Goal: Communication & Community: Answer question/provide support

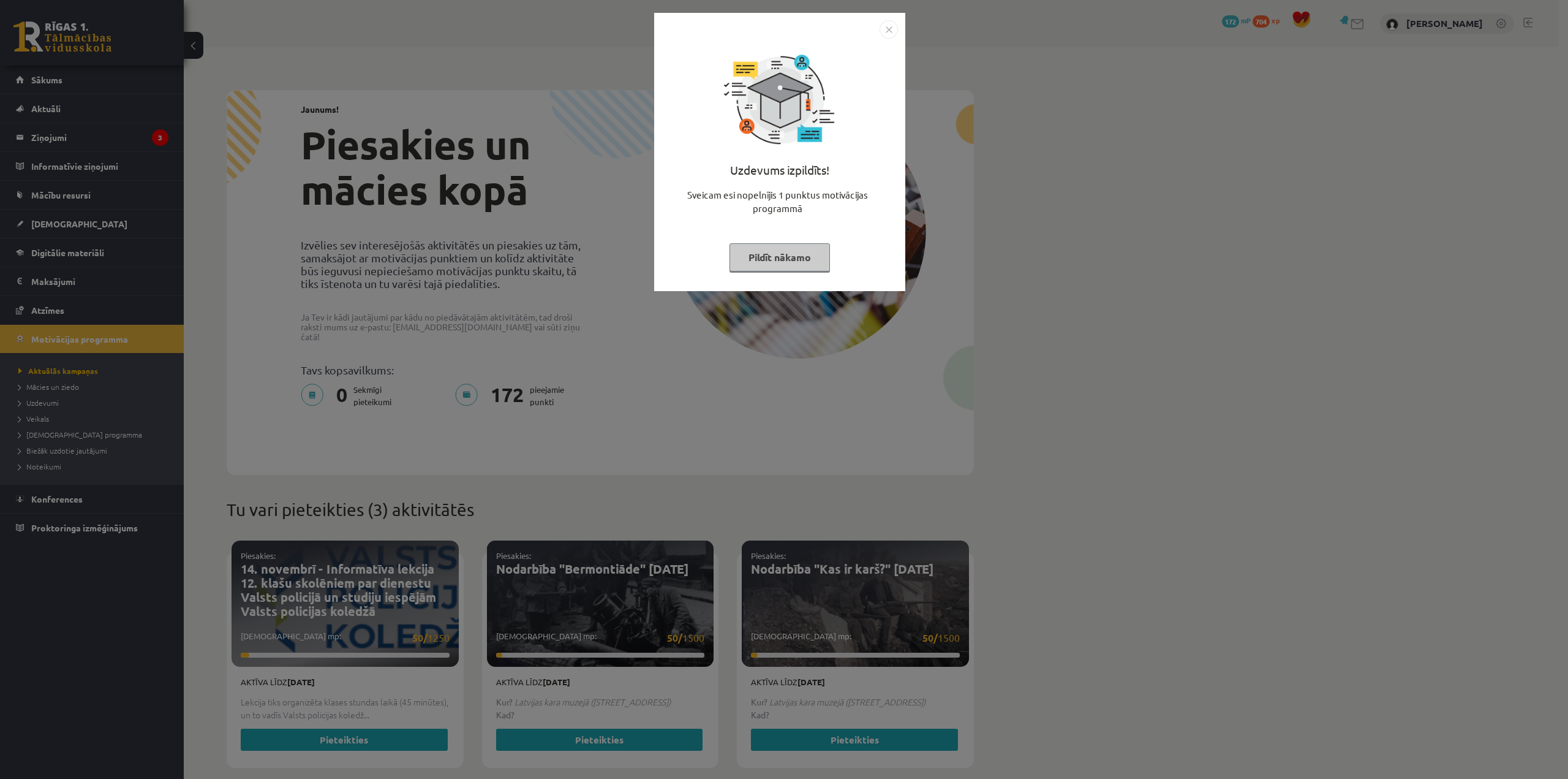
click at [896, 31] on img "Close" at bounding box center [889, 29] width 18 height 18
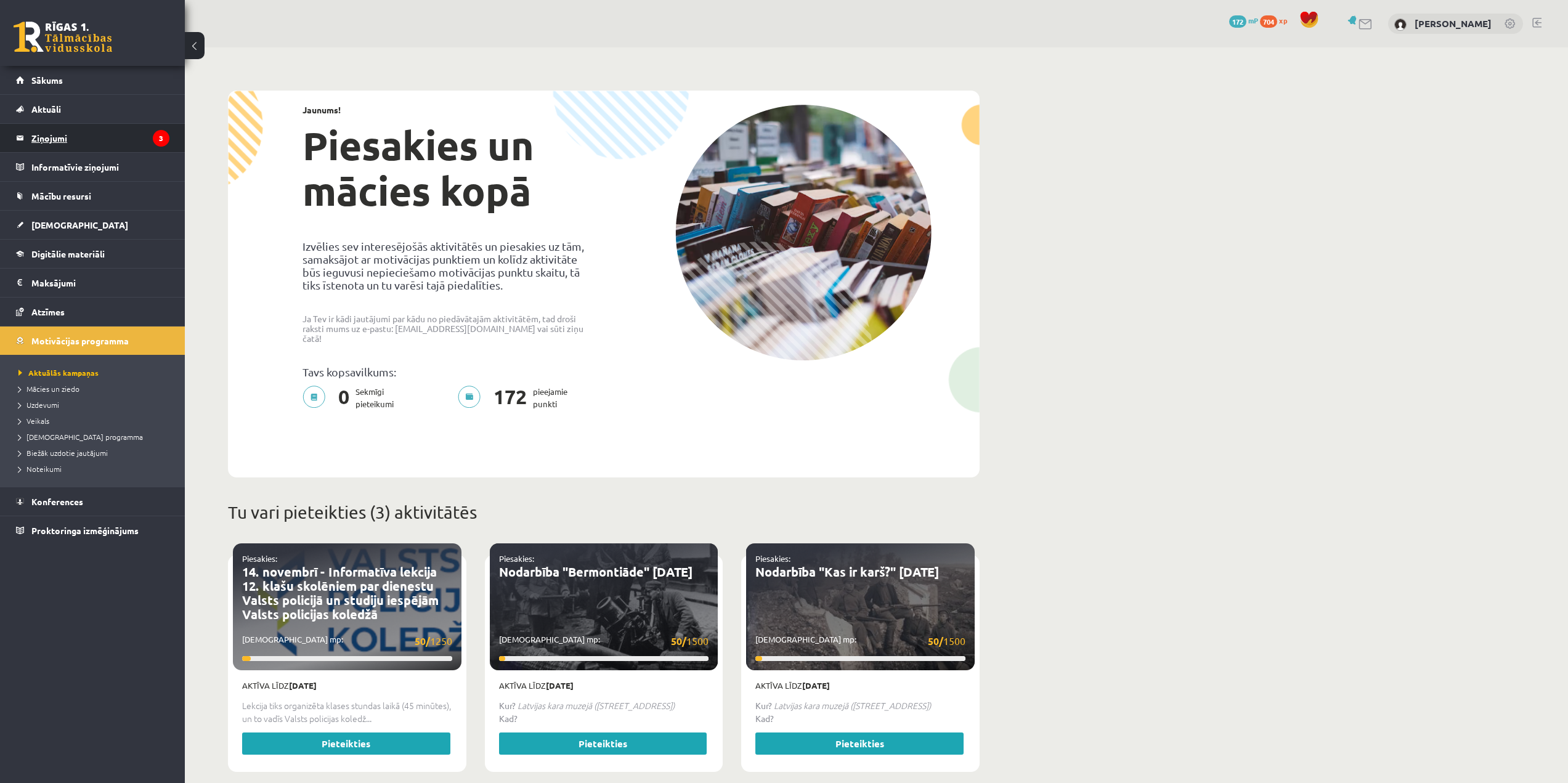
click at [51, 133] on legend "Ziņojumi 3" at bounding box center [100, 138] width 138 height 29
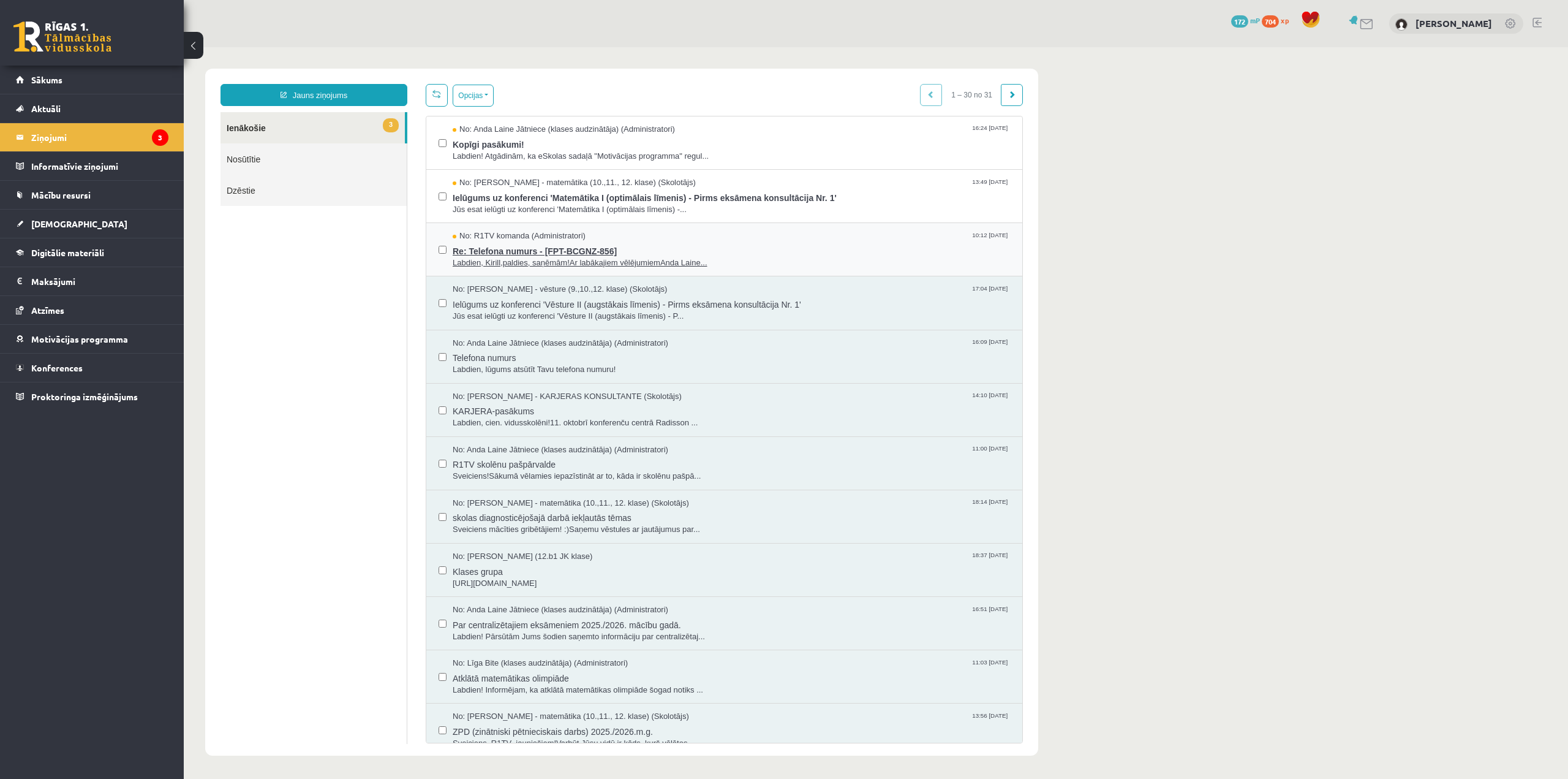
click at [585, 247] on span "Re: Telefona numurs - [FPT-BCGNZ-856]" at bounding box center [731, 250] width 558 height 16
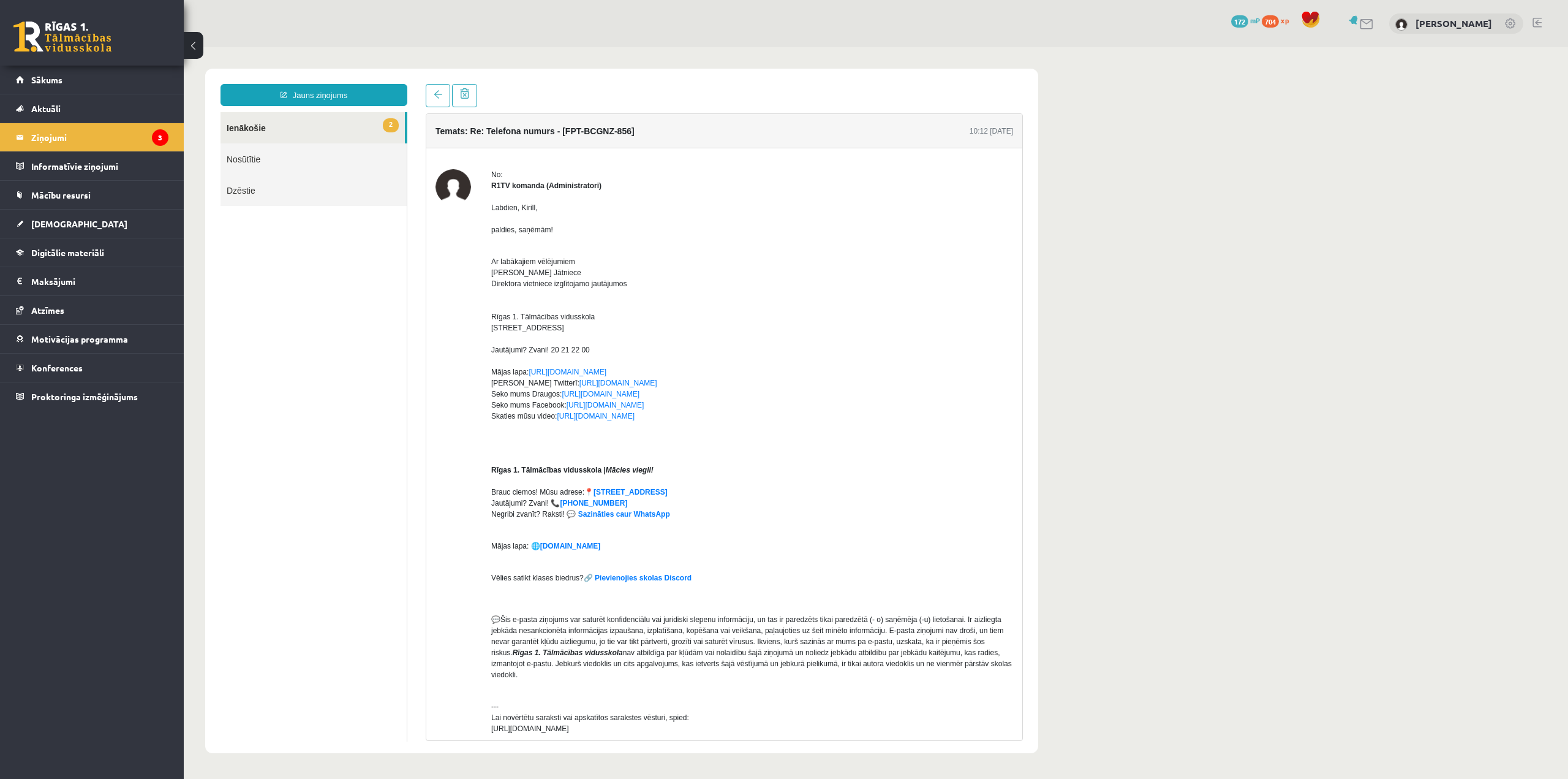
click at [299, 128] on link "2 Ienākošie" at bounding box center [313, 128] width 185 height 31
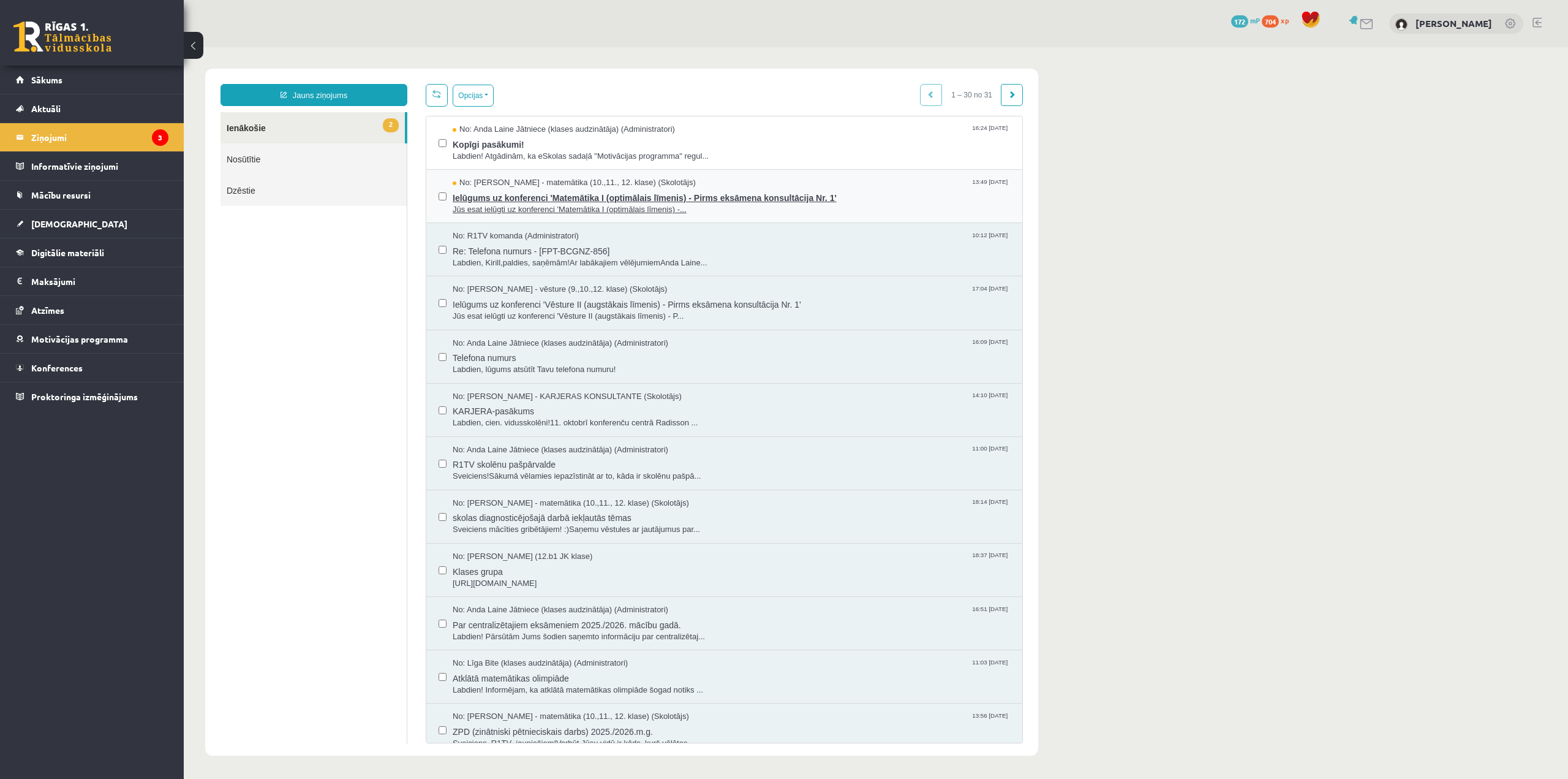
click at [514, 193] on span "Ielūgums uz konferenci 'Matemātika I (optimālais līmenis) - Pirms eksāmena kons…" at bounding box center [731, 197] width 558 height 16
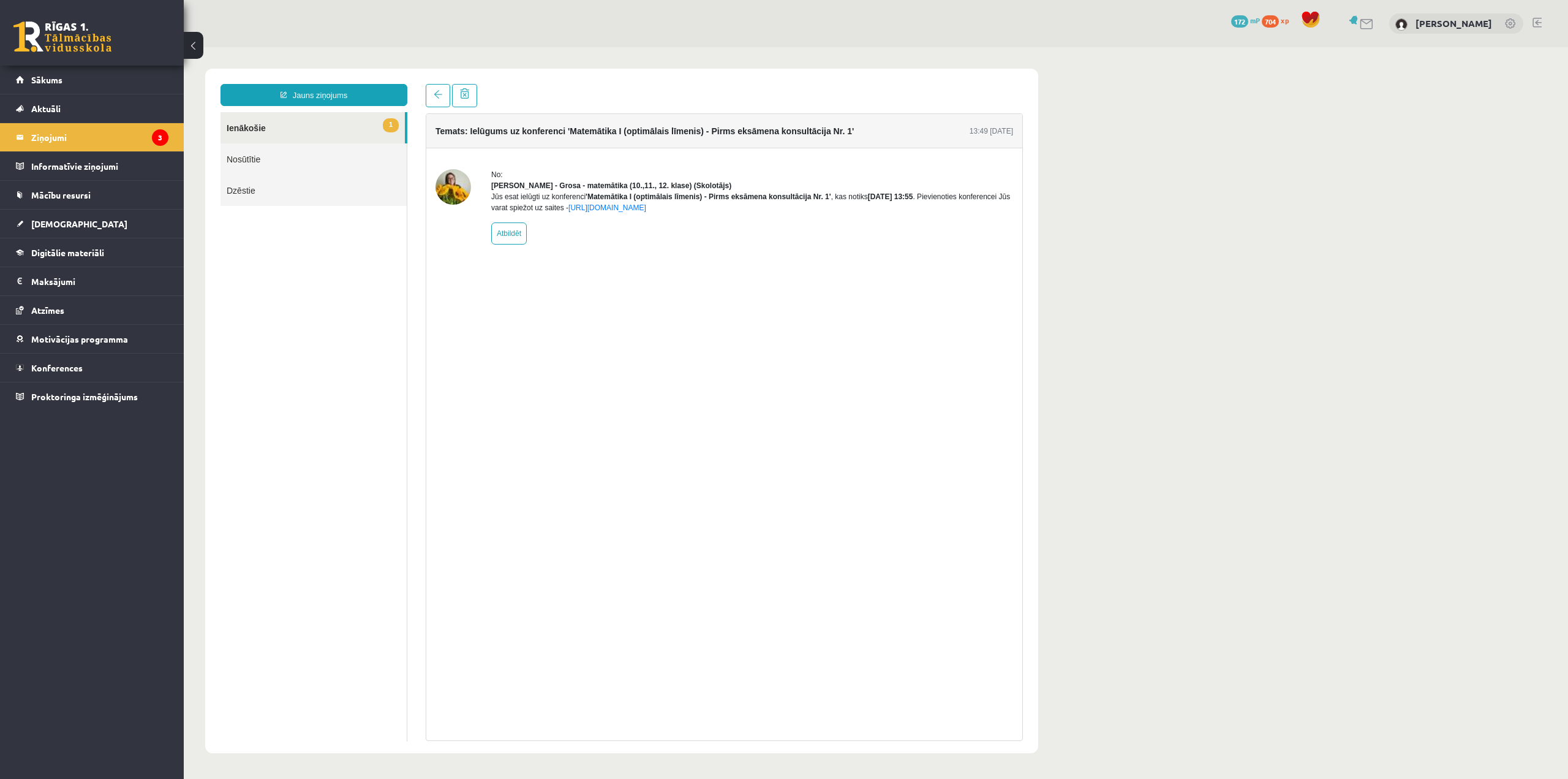
click at [280, 127] on link "1 Ienākošie" at bounding box center [313, 128] width 185 height 31
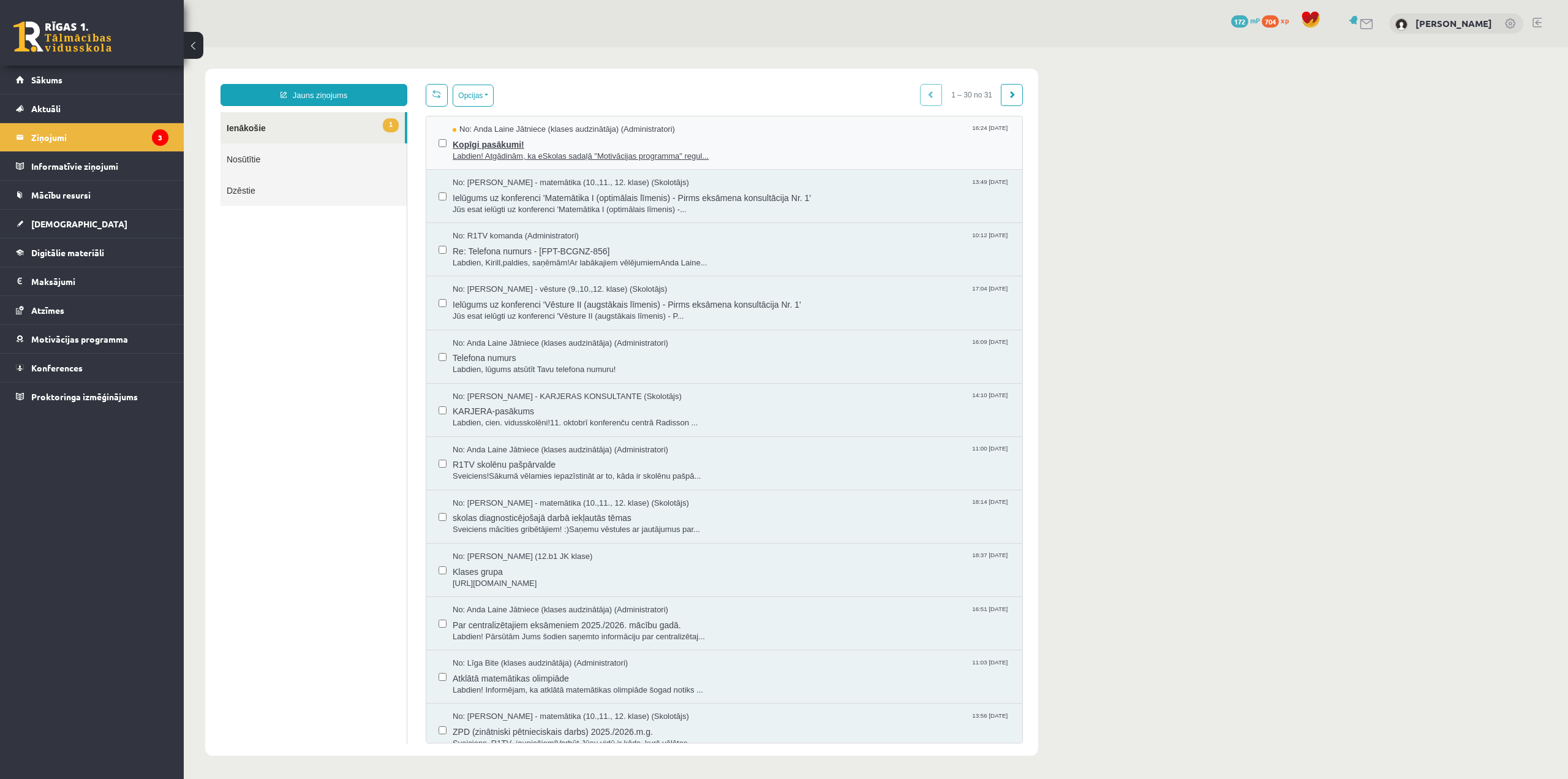
click at [494, 136] on span "Kopīgi pasākumi!" at bounding box center [731, 144] width 558 height 16
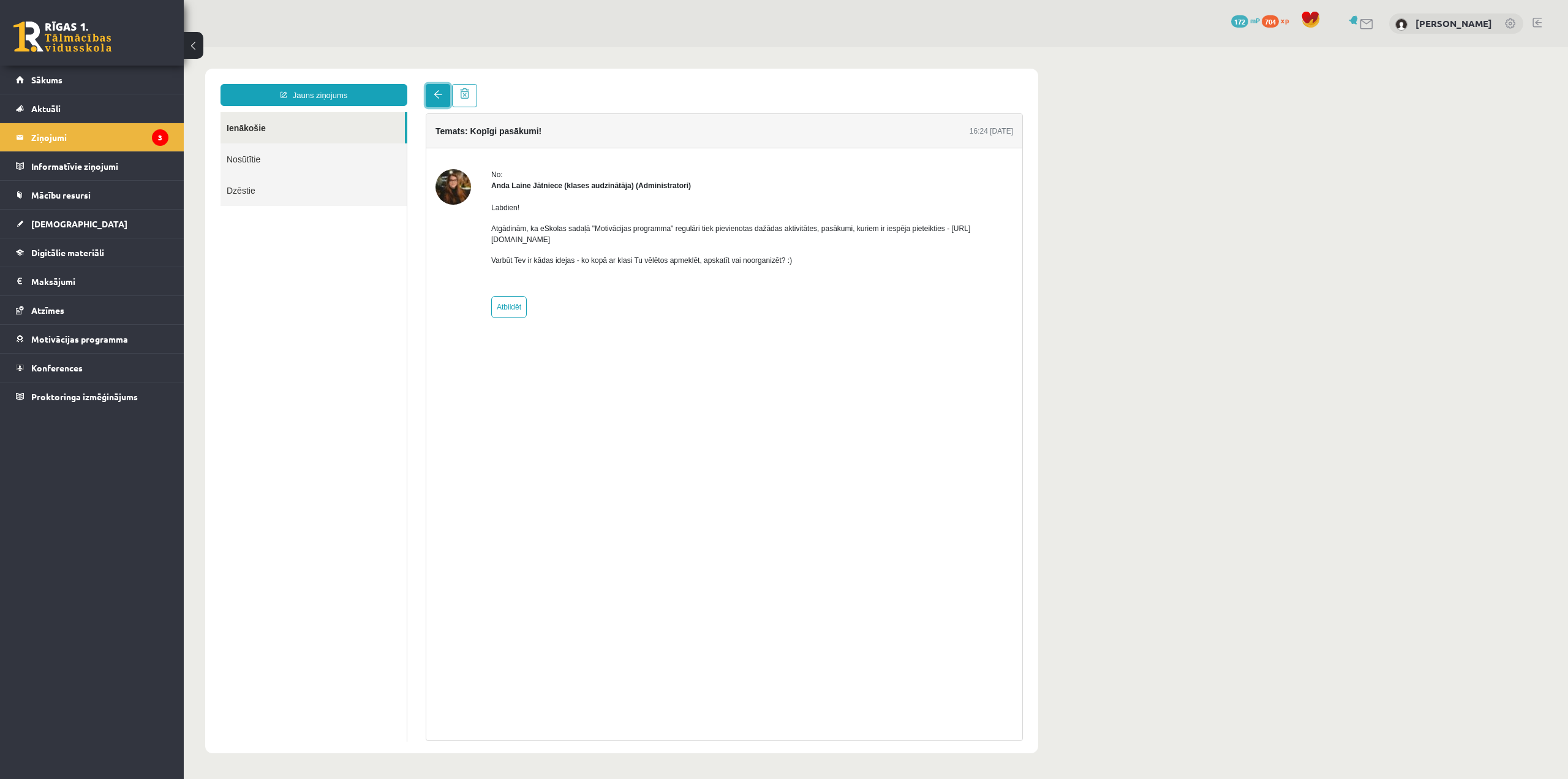
click at [433, 100] on link at bounding box center [438, 95] width 24 height 23
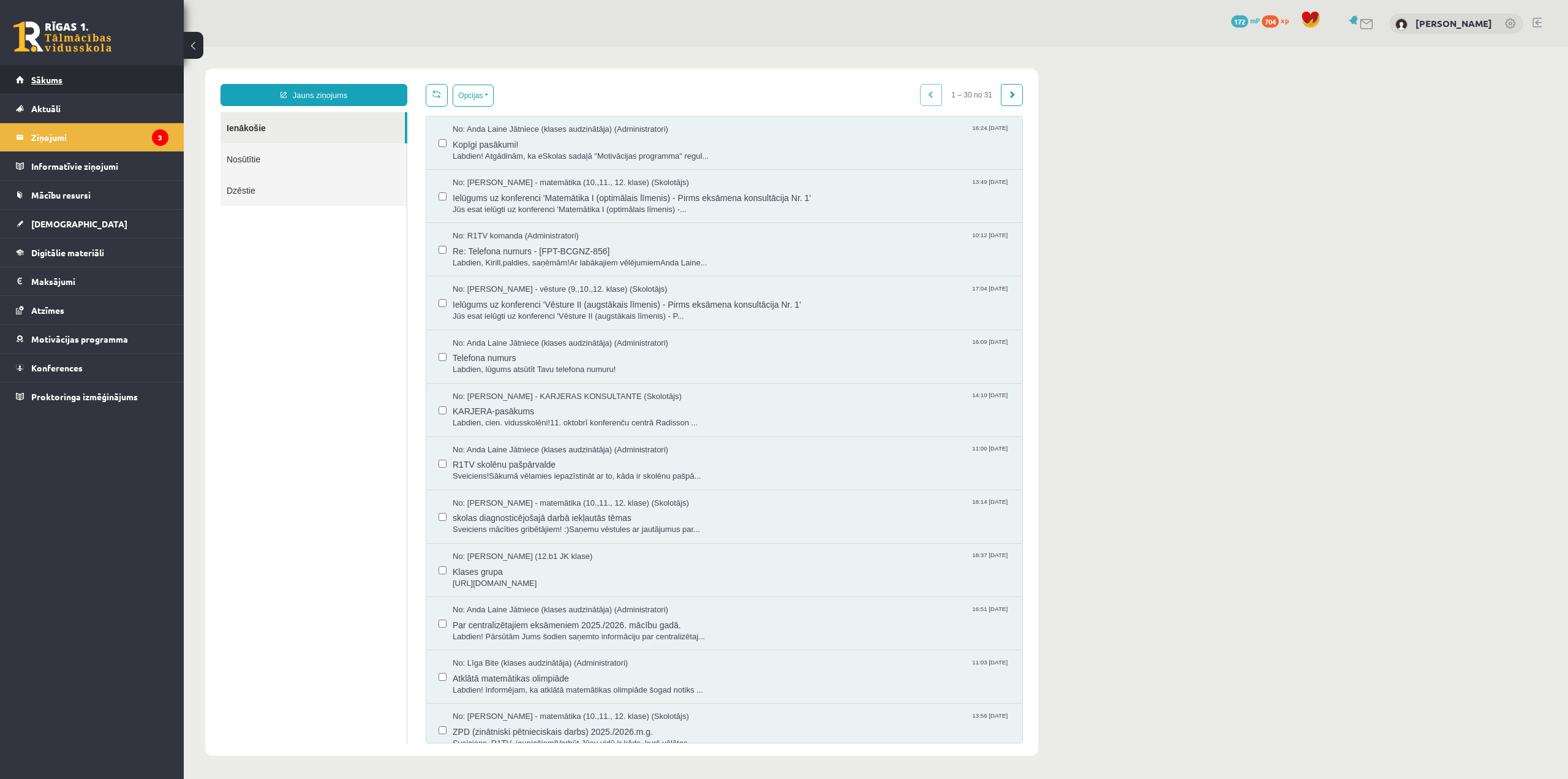
click at [119, 83] on link "Sākums" at bounding box center [92, 80] width 153 height 28
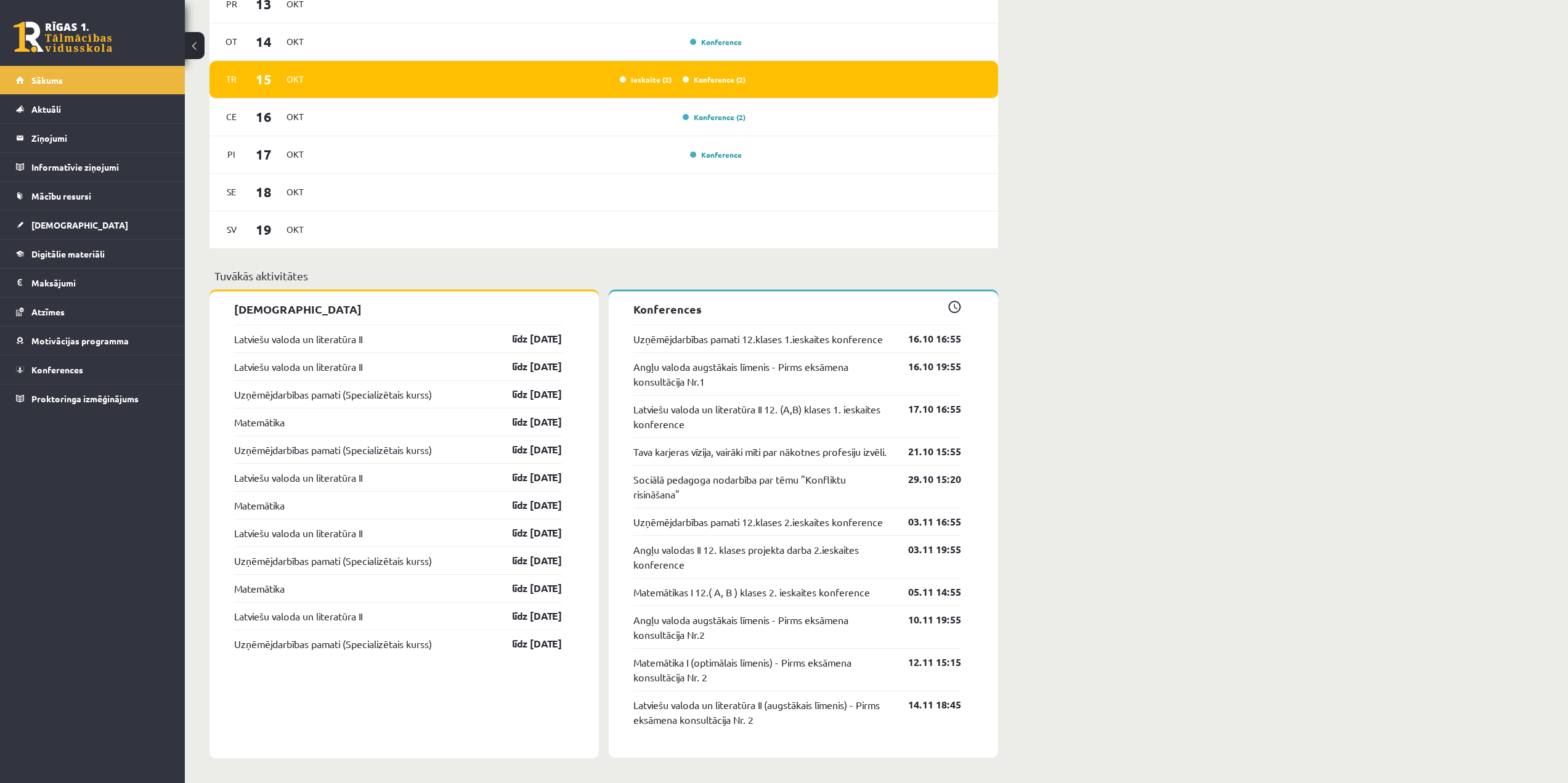
scroll to position [749, 0]
